Goal: Entertainment & Leisure: Consume media (video, audio)

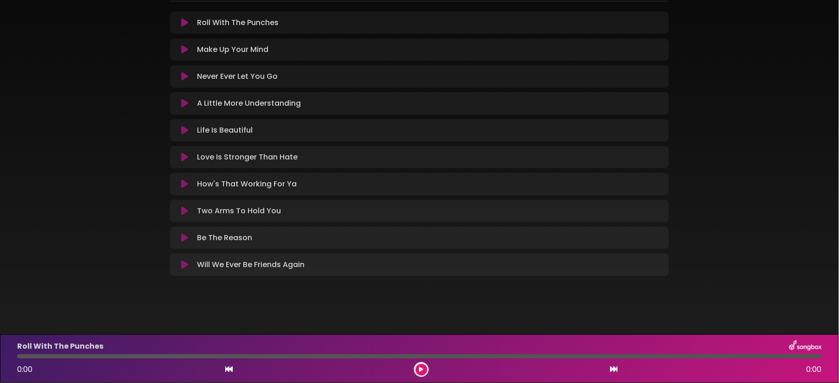
scroll to position [43, 0]
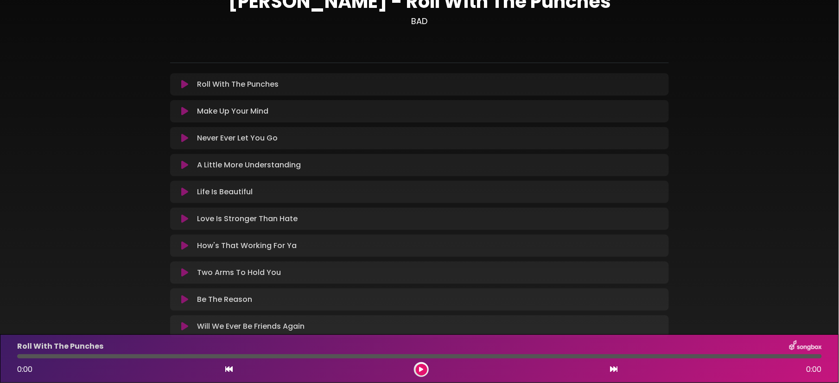
click at [183, 85] on icon at bounding box center [184, 84] width 7 height 9
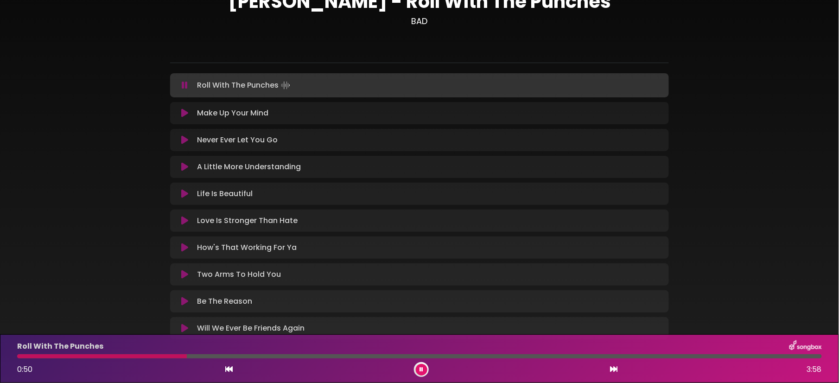
click at [614, 366] on icon at bounding box center [613, 368] width 7 height 7
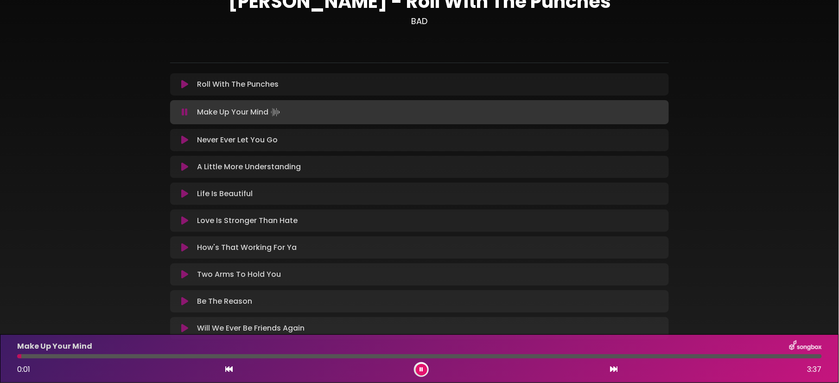
click at [614, 366] on icon at bounding box center [613, 368] width 7 height 7
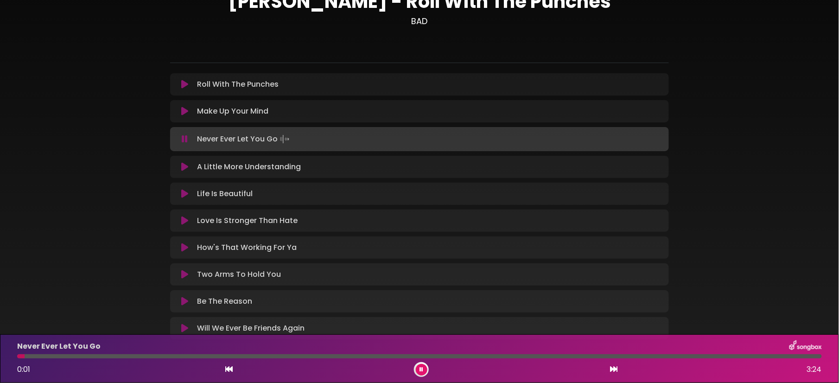
click at [609, 366] on button at bounding box center [613, 369] width 8 height 12
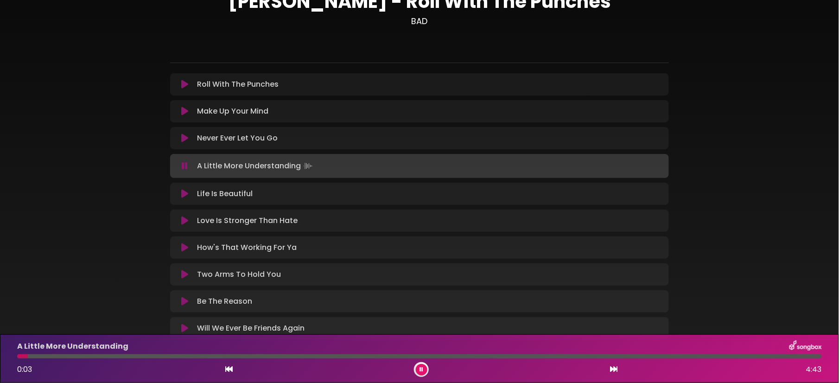
click at [609, 366] on button at bounding box center [613, 369] width 8 height 12
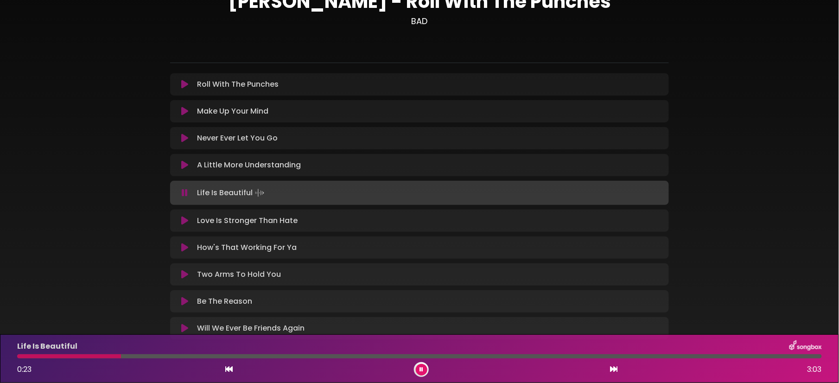
click at [609, 366] on button at bounding box center [613, 369] width 8 height 12
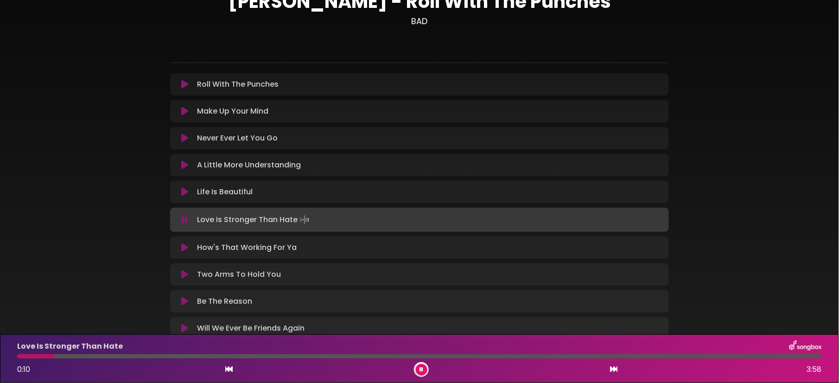
click at [609, 366] on button at bounding box center [613, 369] width 8 height 12
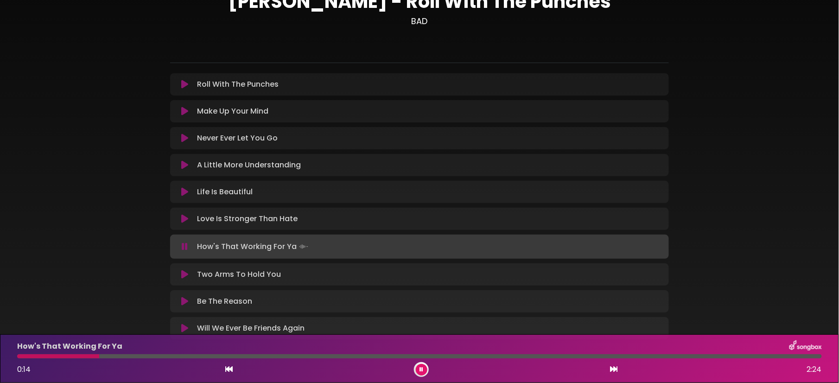
click at [609, 366] on button at bounding box center [613, 369] width 8 height 12
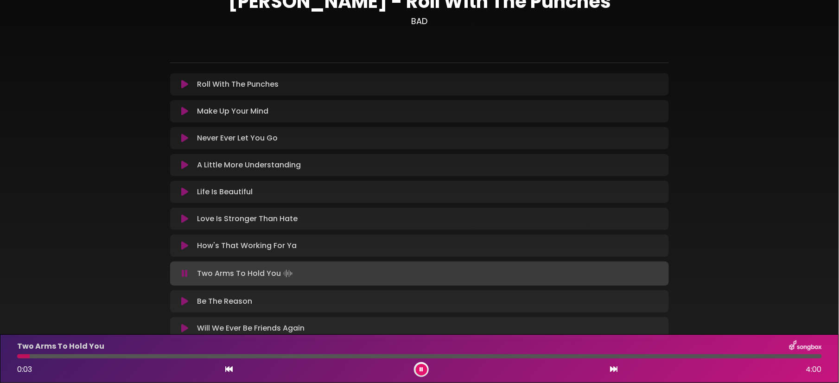
click at [609, 366] on button at bounding box center [613, 369] width 8 height 12
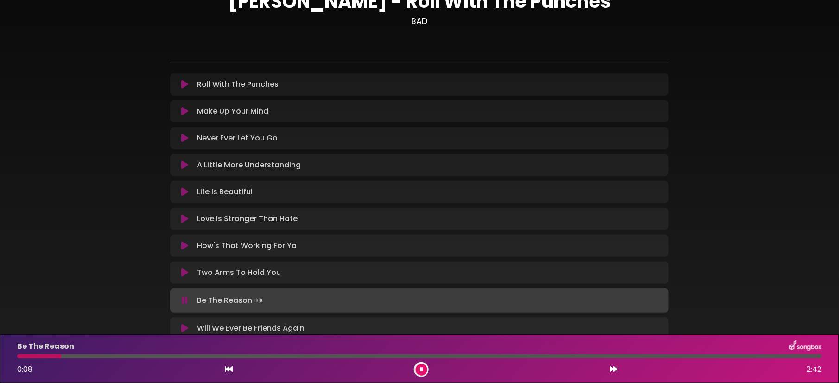
click at [609, 366] on button at bounding box center [613, 369] width 8 height 12
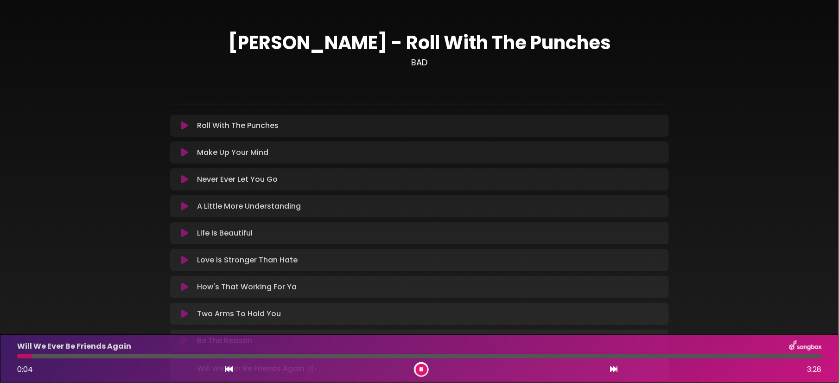
scroll to position [0, 0]
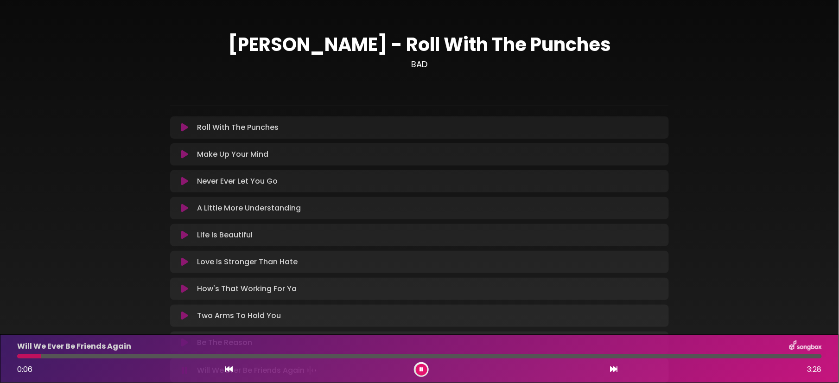
click at [182, 206] on icon at bounding box center [184, 207] width 7 height 9
